Goal: Download file/media

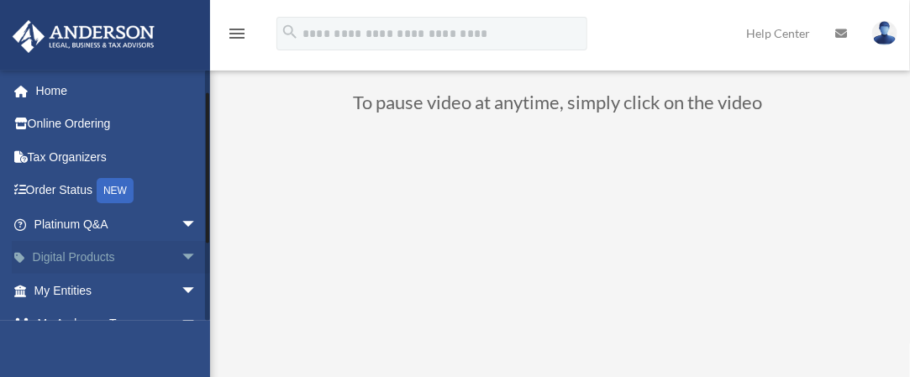
scroll to position [84, 0]
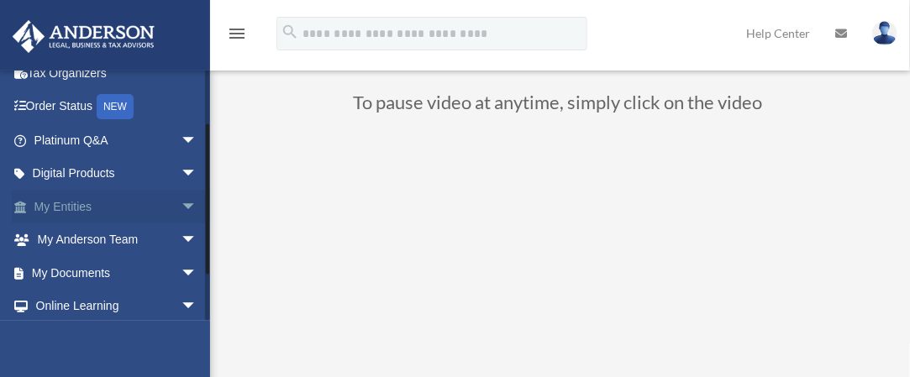
click at [66, 209] on link "My Entities arrow_drop_down" at bounding box center [117, 207] width 211 height 34
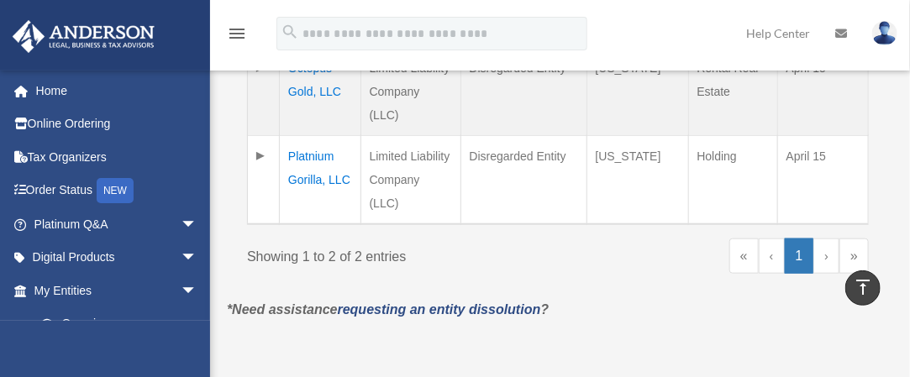
scroll to position [420, 0]
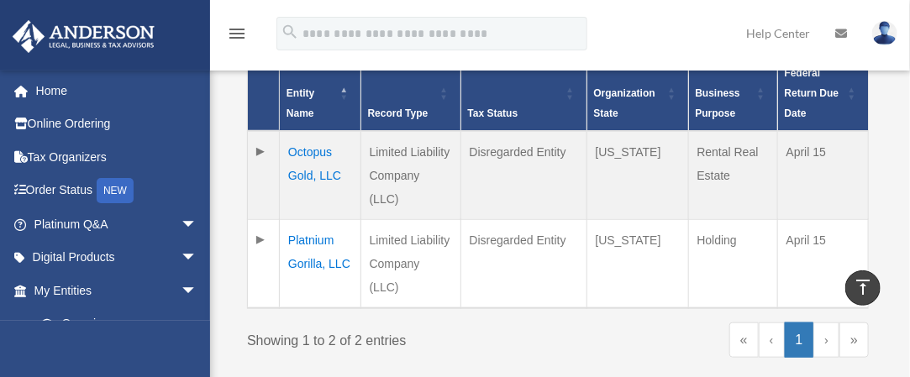
click at [308, 150] on td "Octopus Gold, LLC" at bounding box center [321, 175] width 82 height 89
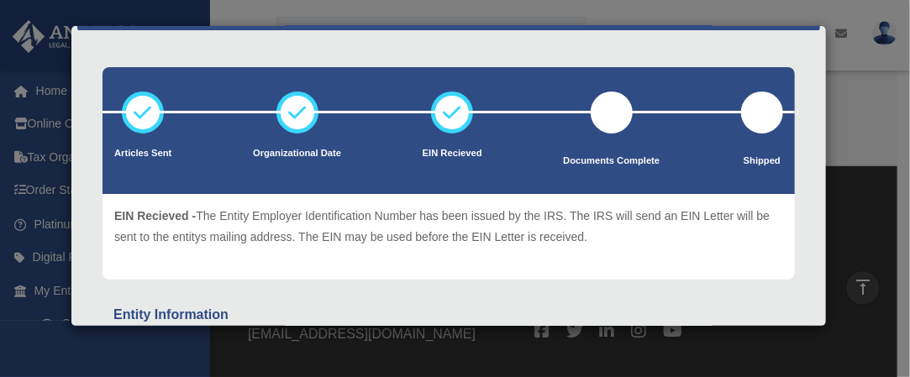
scroll to position [0, 0]
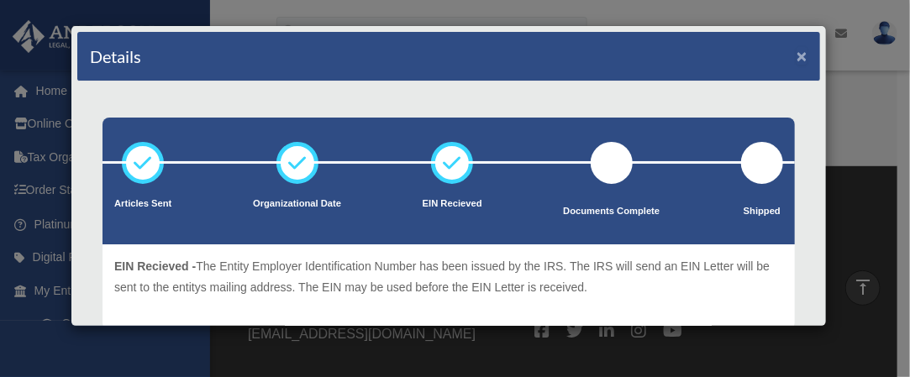
click at [797, 53] on button "×" at bounding box center [802, 56] width 11 height 18
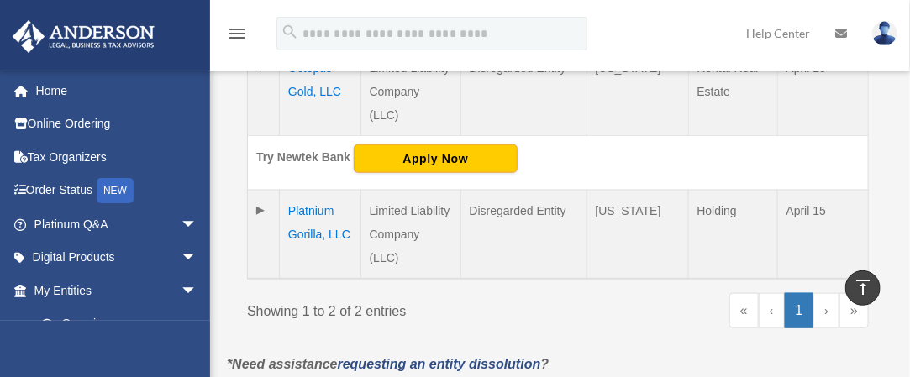
scroll to position [420, 0]
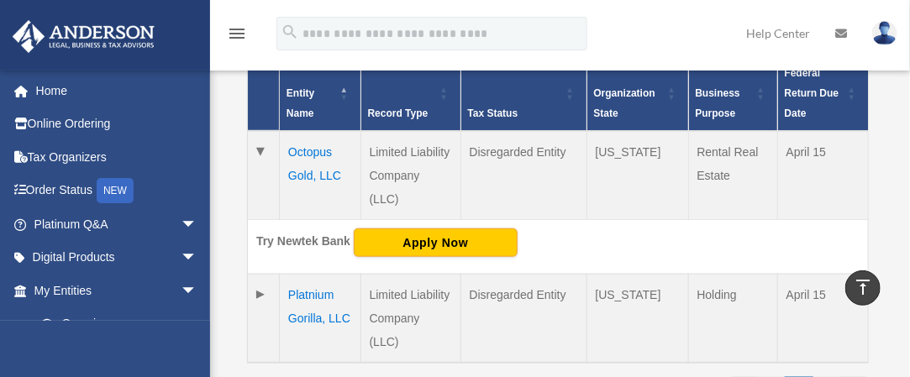
click at [316, 274] on td "Platnium Gorilla, LLC" at bounding box center [321, 318] width 82 height 89
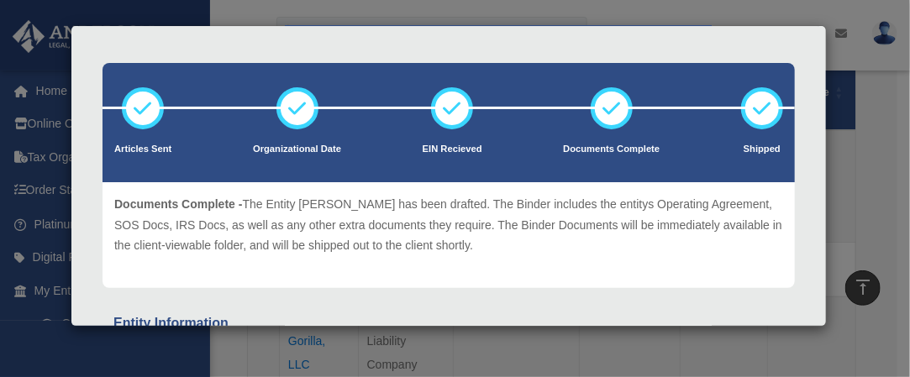
scroll to position [0, 0]
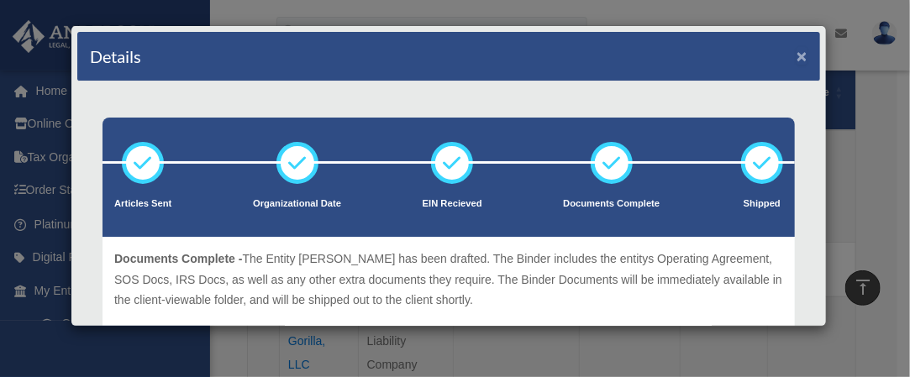
click at [797, 50] on button "×" at bounding box center [802, 56] width 11 height 18
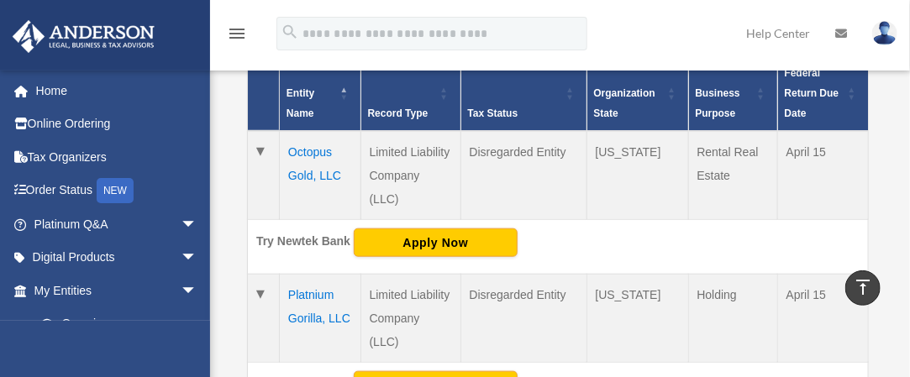
click at [299, 150] on td "Octopus Gold, LLC" at bounding box center [321, 175] width 82 height 89
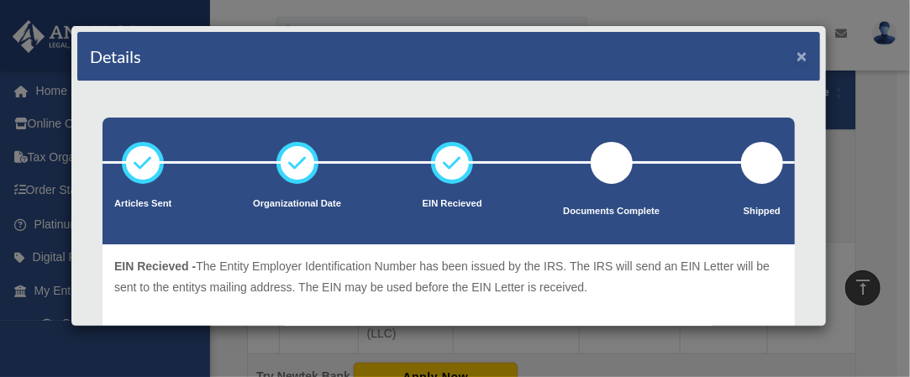
click at [797, 54] on button "×" at bounding box center [802, 56] width 11 height 18
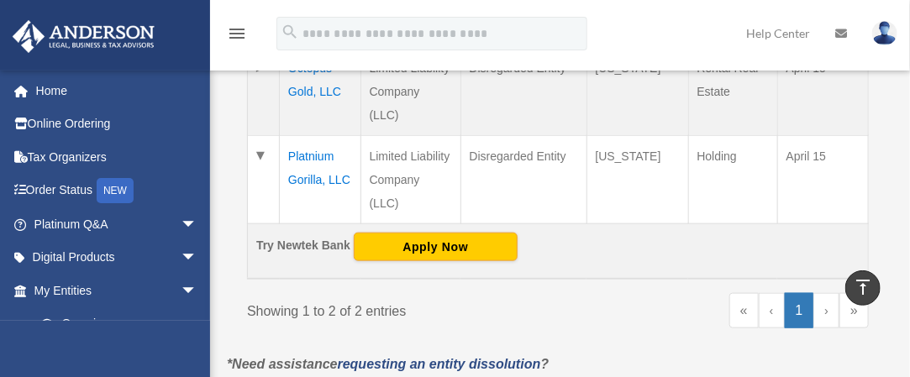
scroll to position [588, 0]
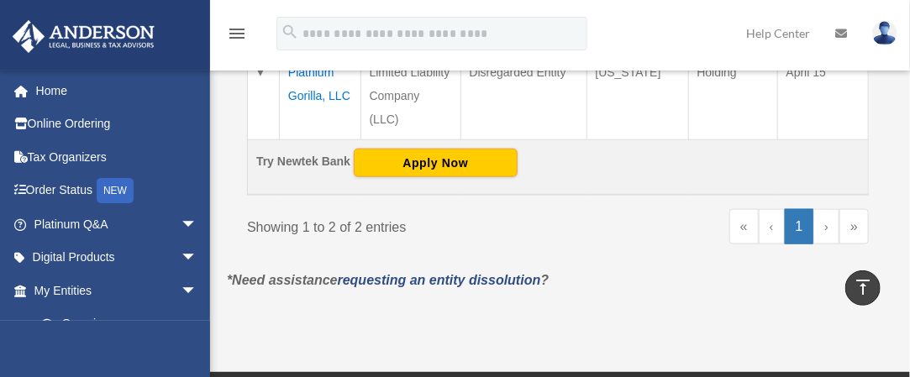
click at [827, 209] on link "›" at bounding box center [827, 226] width 26 height 35
click at [777, 209] on link "‹" at bounding box center [772, 226] width 26 height 35
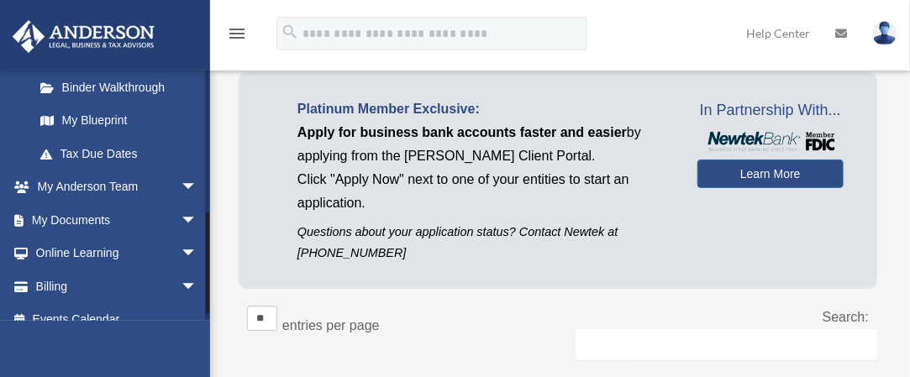
scroll to position [355, 0]
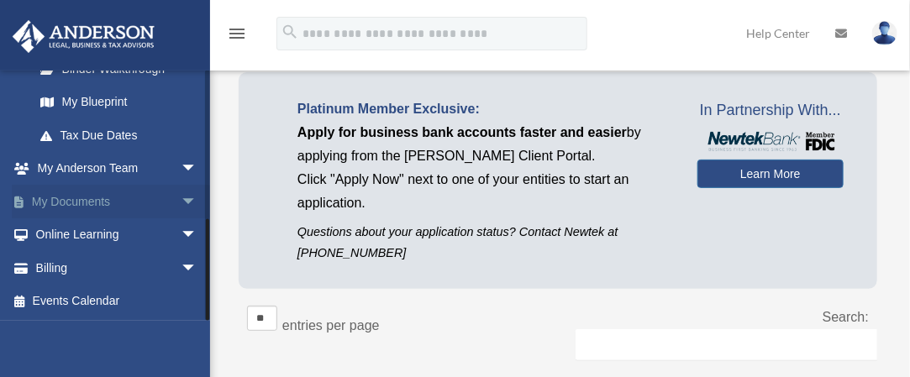
click at [181, 200] on span "arrow_drop_down" at bounding box center [198, 202] width 34 height 34
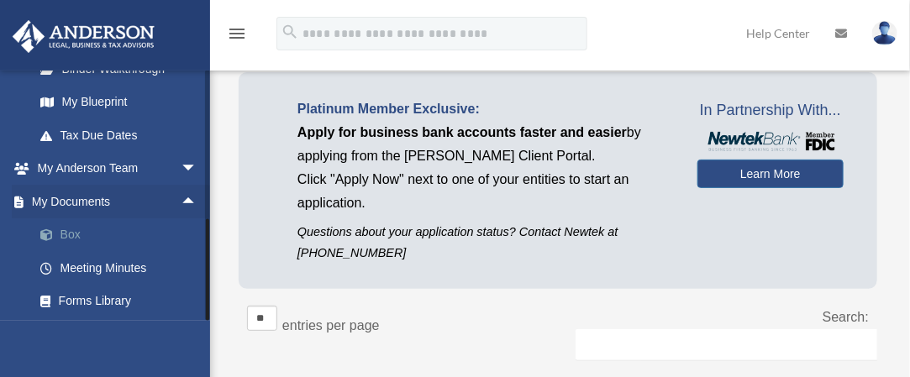
click at [73, 228] on link "Box" at bounding box center [123, 236] width 199 height 34
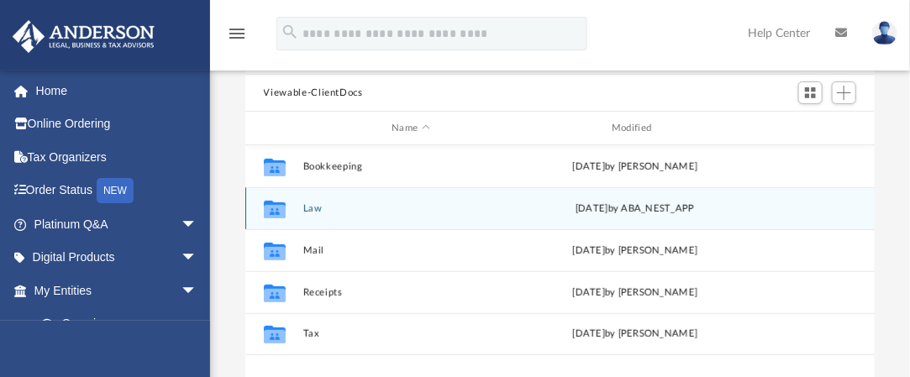
scroll to position [168, 0]
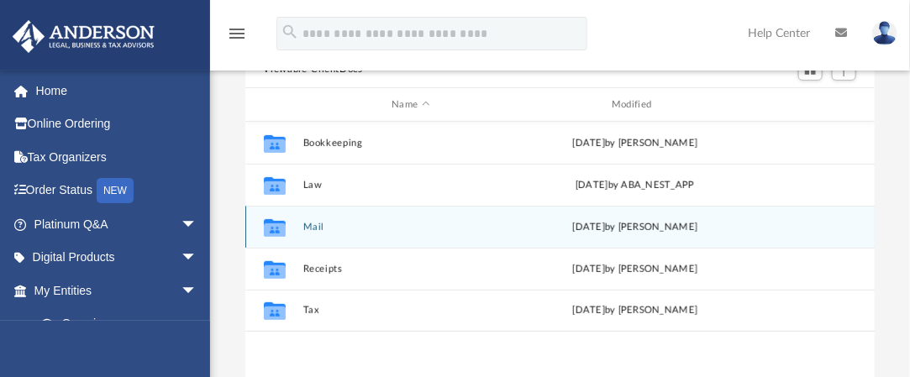
click at [282, 224] on icon "grid" at bounding box center [274, 229] width 22 height 13
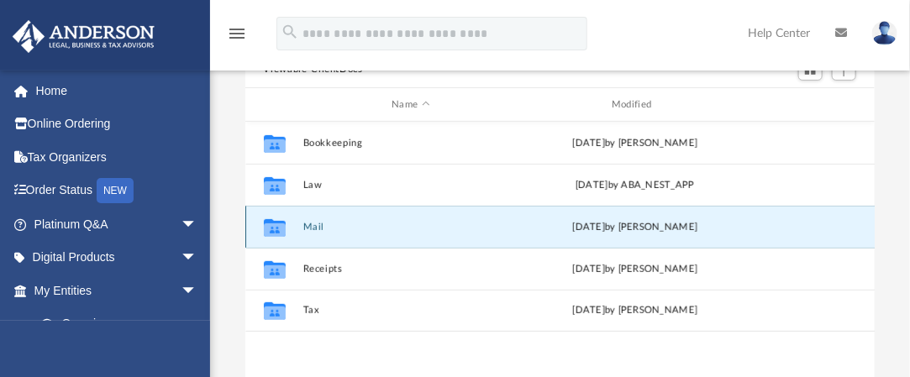
click at [308, 225] on button "Mail" at bounding box center [411, 227] width 217 height 11
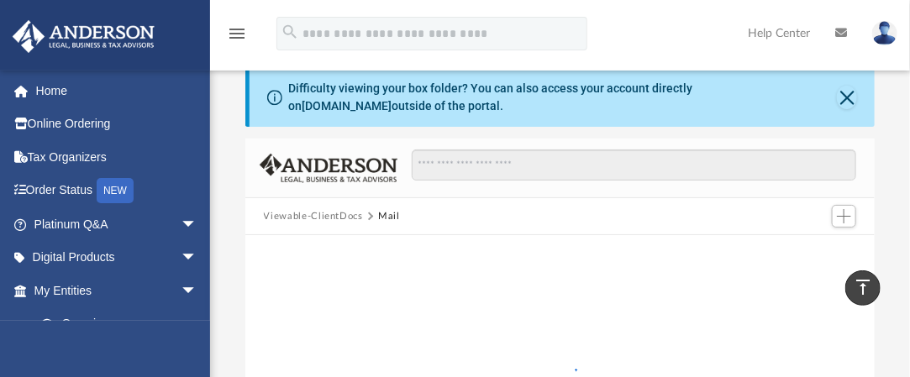
scroll to position [0, 0]
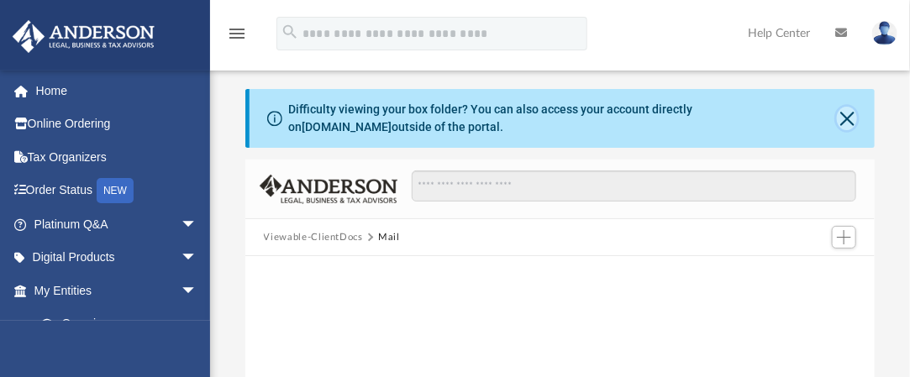
click at [849, 121] on button "Close" at bounding box center [847, 119] width 21 height 24
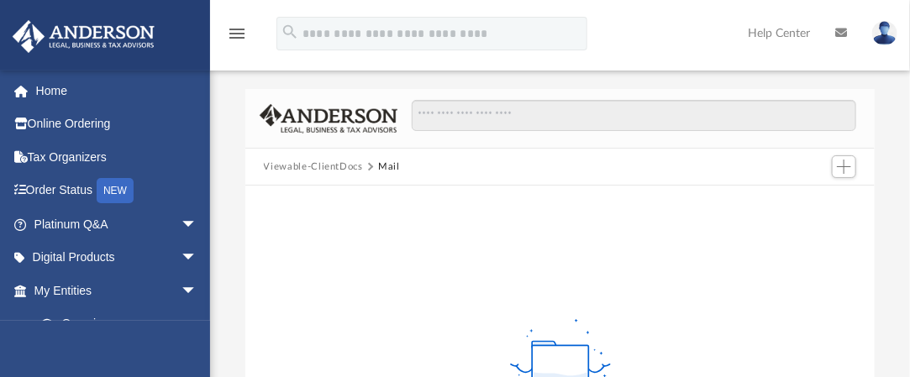
click at [318, 161] on button "Viewable-ClientDocs" at bounding box center [313, 167] width 99 height 15
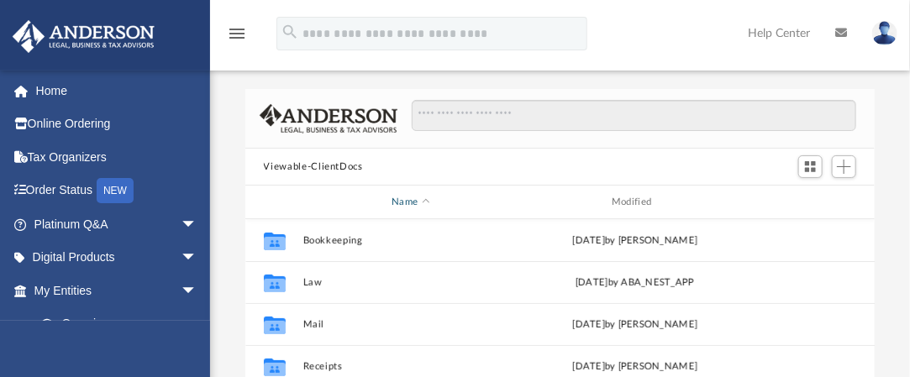
scroll to position [84, 0]
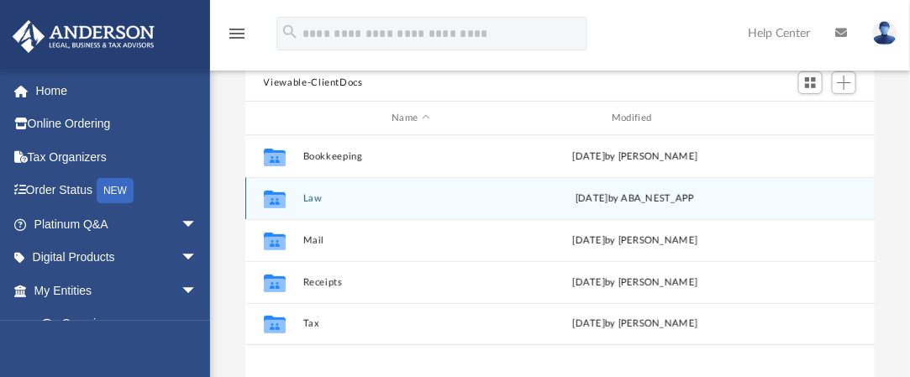
click at [308, 198] on button "Law" at bounding box center [411, 198] width 217 height 11
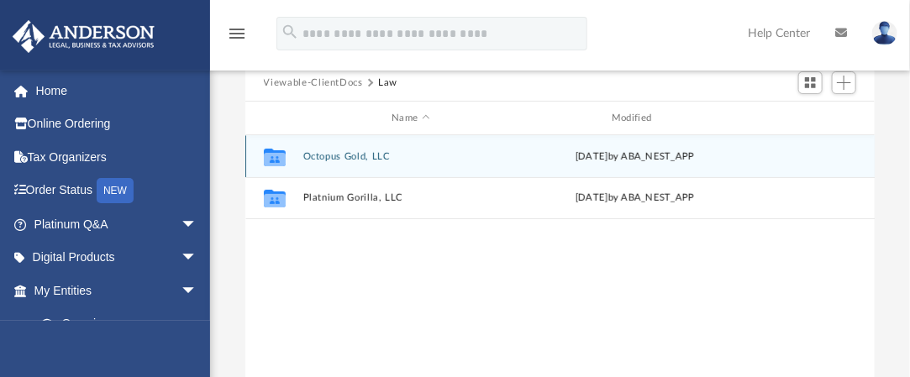
click at [334, 154] on button "Octopus Gold, LLC" at bounding box center [411, 156] width 217 height 11
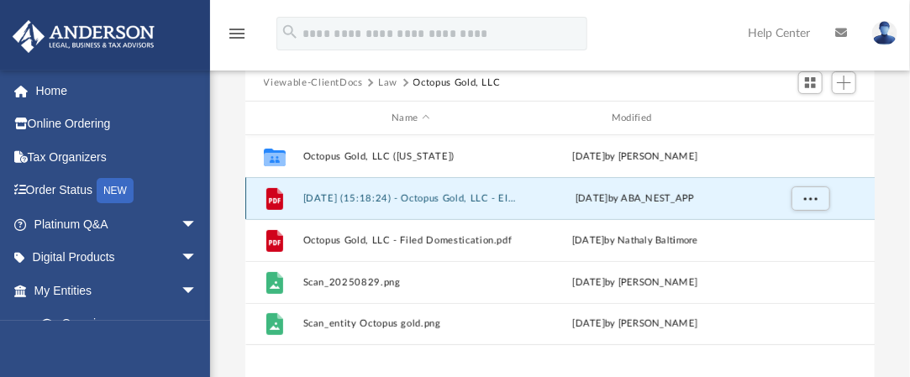
click at [430, 197] on button "2025.09.11 (15:18:24) - Octopus Gold, LLC - EIN Letter from IRS.pdf" at bounding box center [411, 198] width 217 height 11
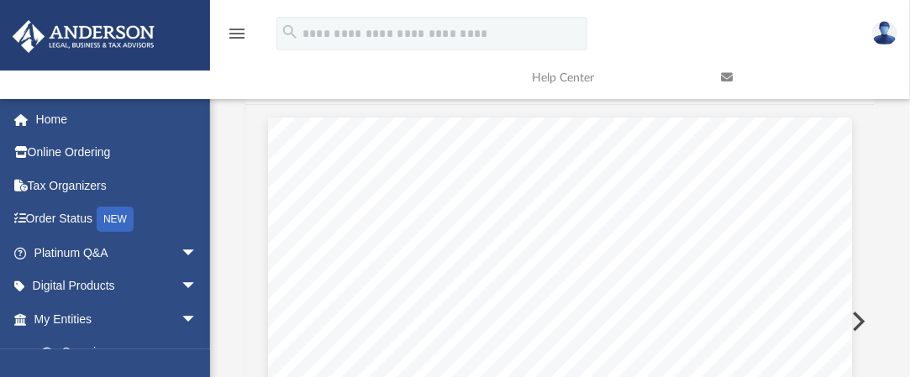
scroll to position [0, 0]
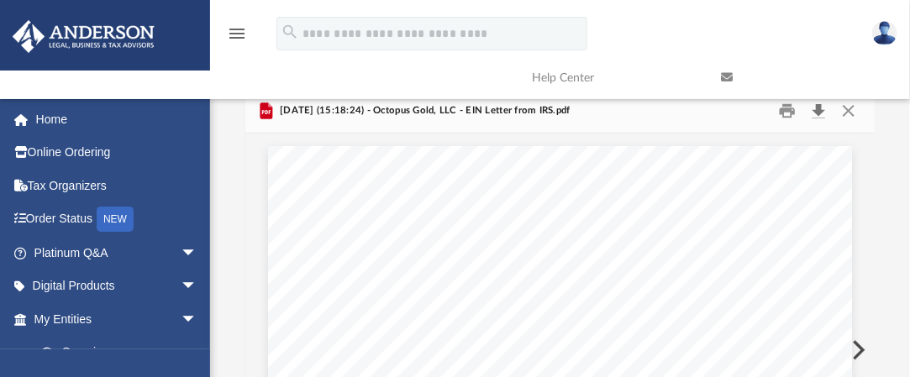
click at [819, 111] on button "Download" at bounding box center [819, 111] width 30 height 26
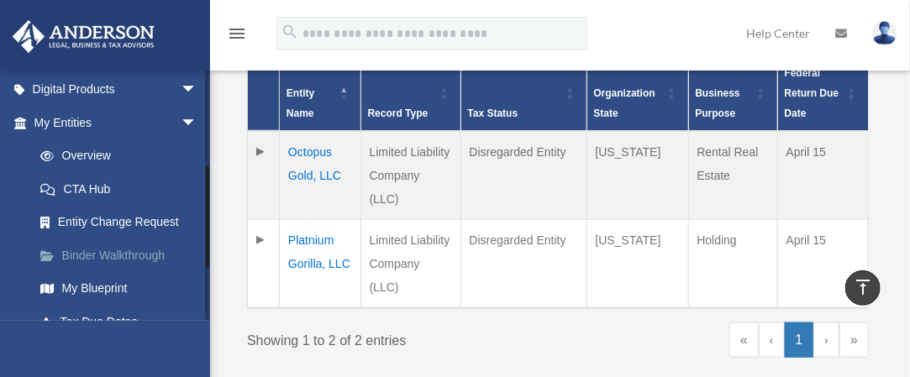
scroll to position [336, 0]
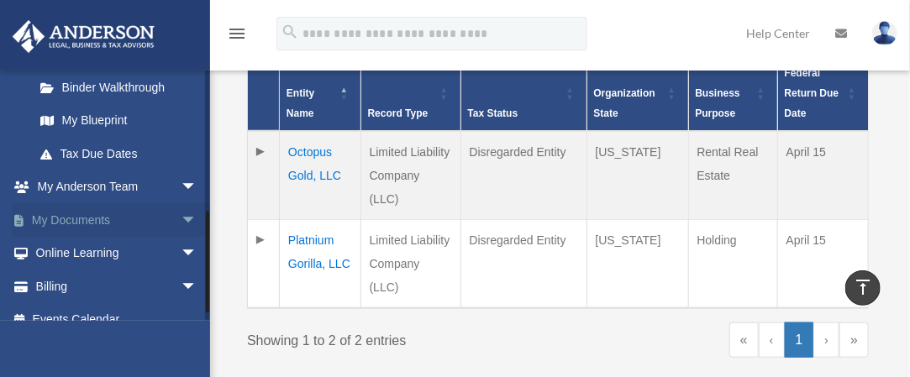
click at [181, 214] on span "arrow_drop_down" at bounding box center [198, 220] width 34 height 34
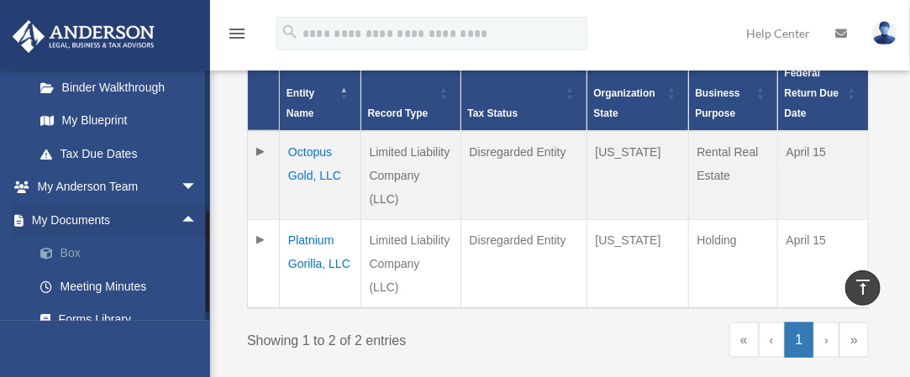
click at [71, 246] on link "Box" at bounding box center [123, 254] width 199 height 34
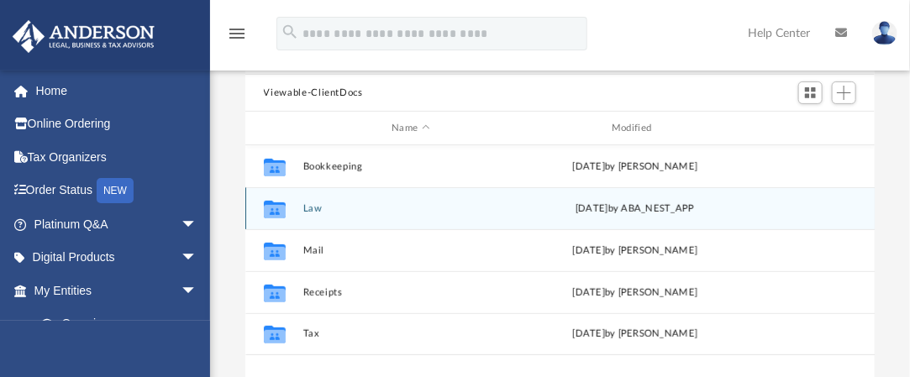
scroll to position [168, 0]
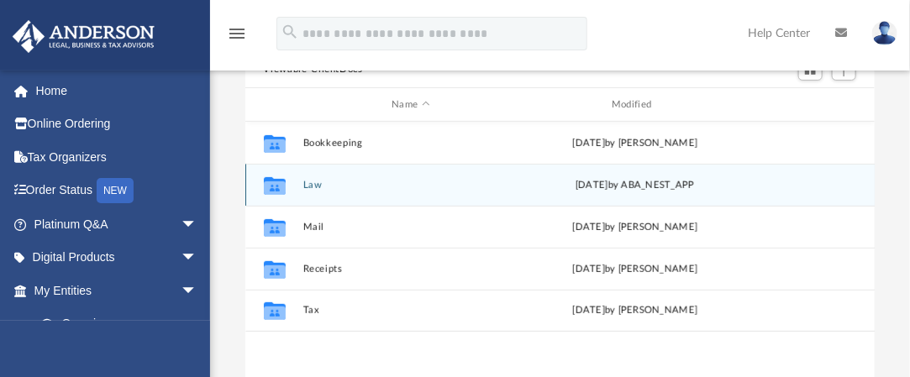
click at [314, 181] on button "Law" at bounding box center [411, 185] width 217 height 11
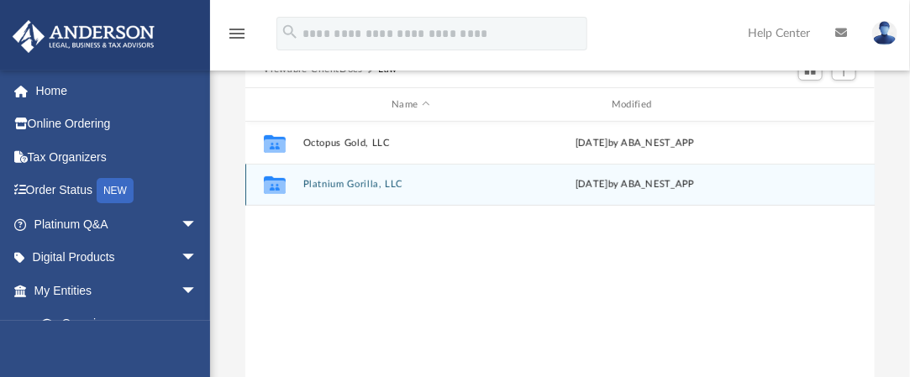
click at [314, 182] on button "Platnium Gorilla, LLC" at bounding box center [411, 184] width 217 height 11
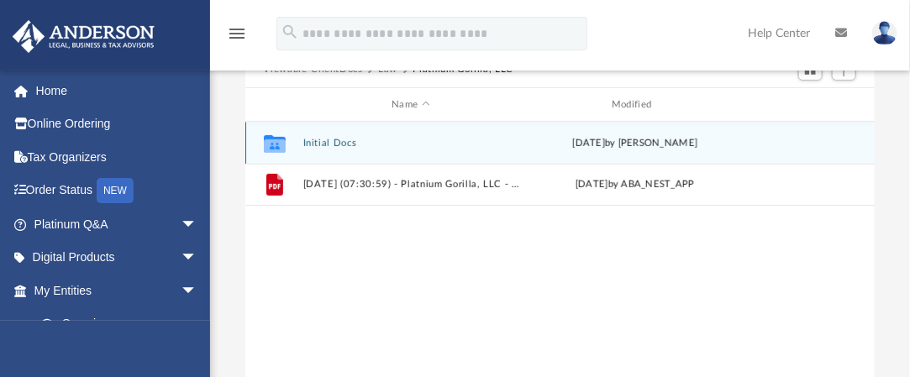
click at [324, 135] on div "Collaborated Folder Initial Docs [DATE] by [PERSON_NAME]" at bounding box center [560, 143] width 630 height 42
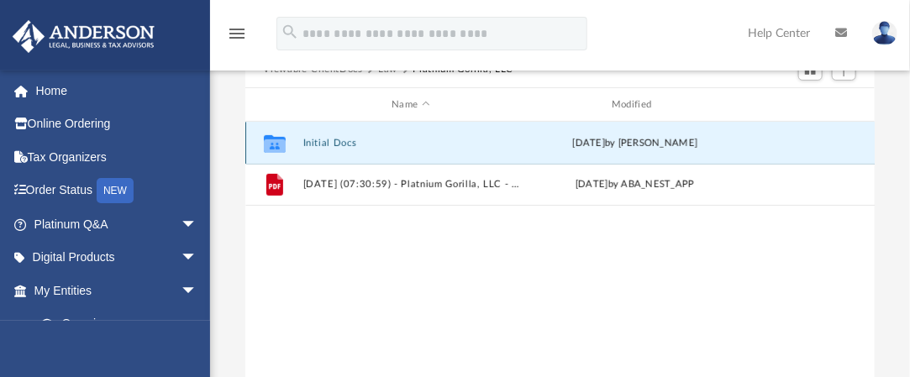
click at [320, 140] on button "Initial Docs" at bounding box center [411, 143] width 217 height 11
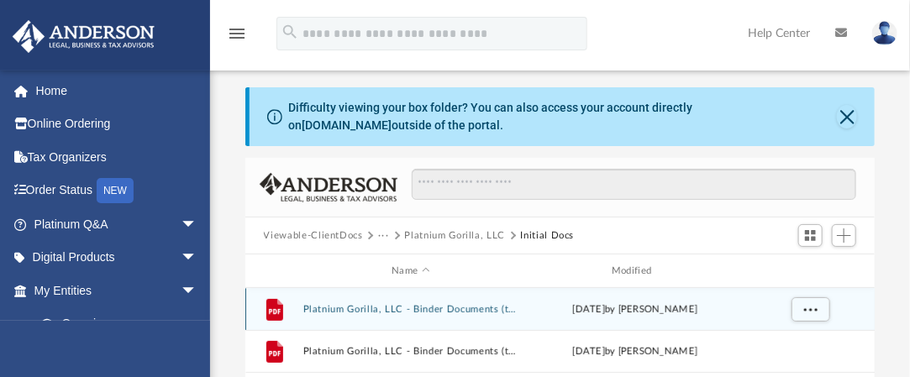
scroll to position [0, 0]
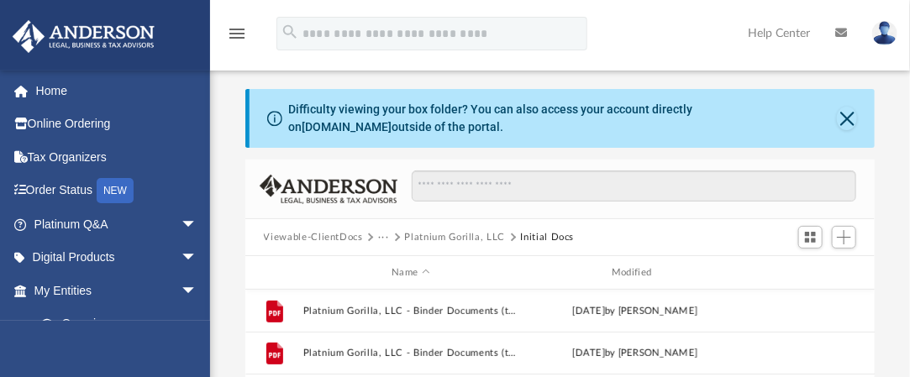
click at [420, 234] on button "Platnium Gorilla, LLC" at bounding box center [455, 237] width 101 height 15
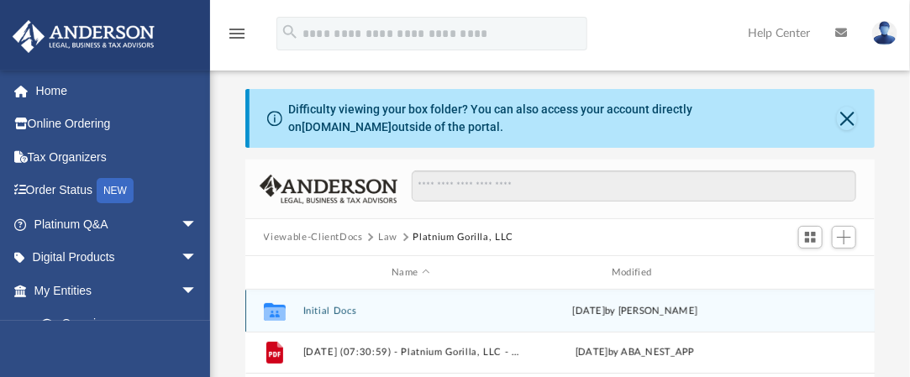
scroll to position [84, 0]
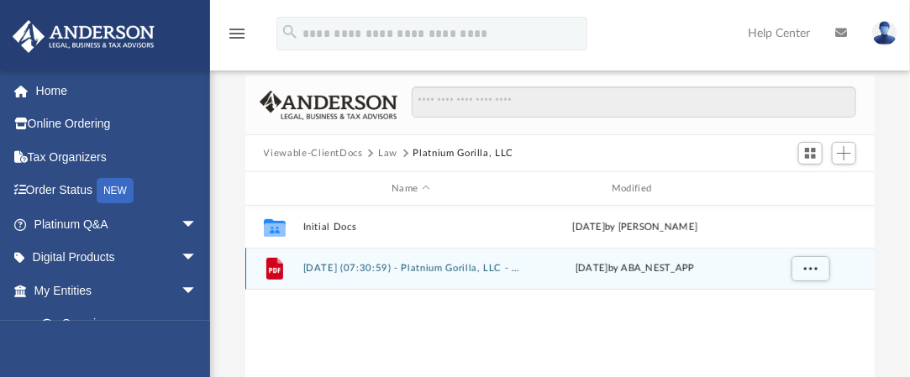
click at [435, 268] on button "[DATE] (07:30:59) - Platnium Gorilla, LLC - EIN Letter from IRS.pdf" at bounding box center [411, 268] width 217 height 11
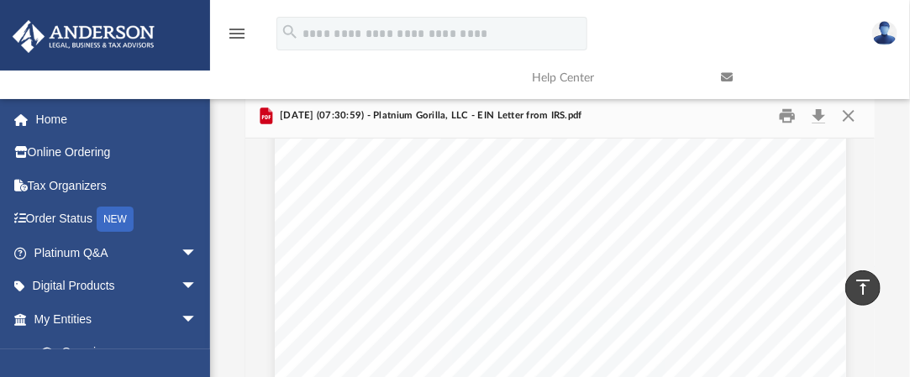
scroll to position [0, 0]
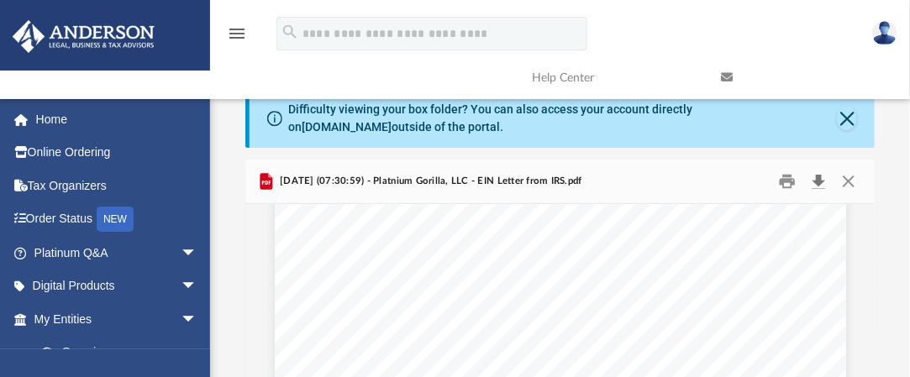
click at [818, 176] on button "Download" at bounding box center [819, 182] width 30 height 26
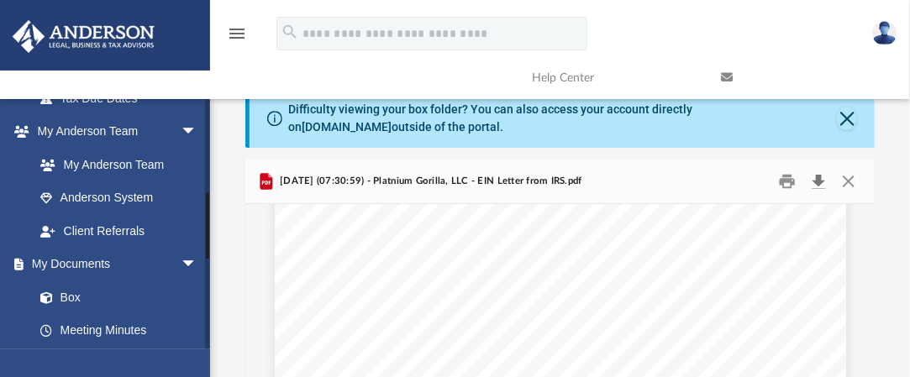
scroll to position [252, 0]
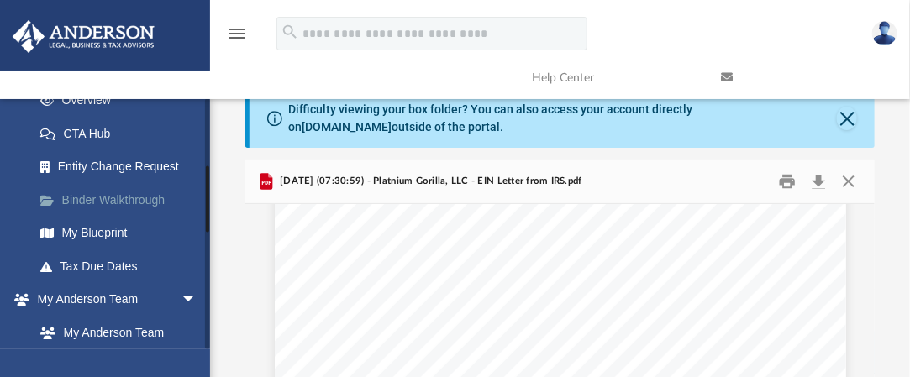
click at [135, 192] on link "Binder Walkthrough" at bounding box center [123, 200] width 199 height 34
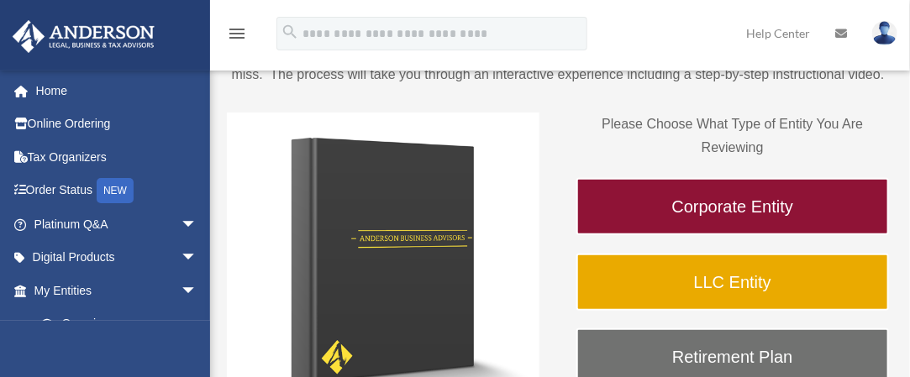
scroll to position [252, 0]
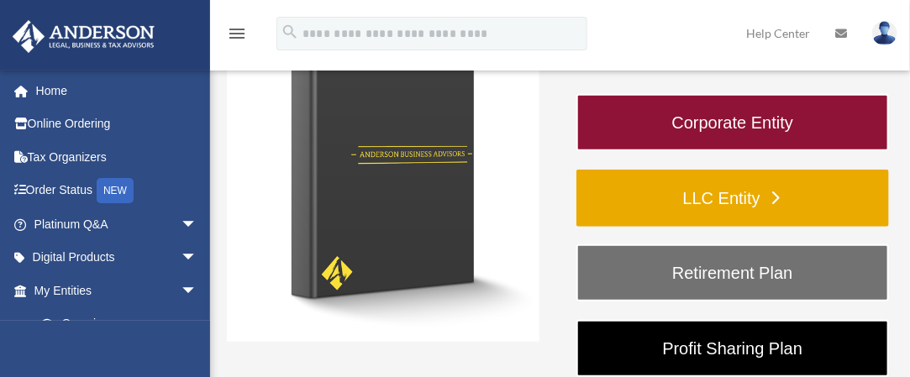
click at [642, 188] on link "LLC Entity" at bounding box center [733, 198] width 313 height 57
